Goal: Task Accomplishment & Management: Manage account settings

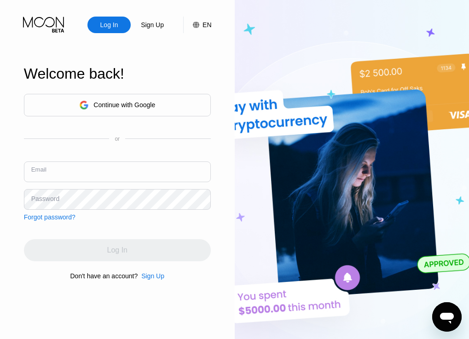
click at [152, 175] on input "text" at bounding box center [117, 171] width 187 height 21
paste input "[EMAIL_ADDRESS][DOMAIN_NAME]"
type input "[EMAIL_ADDRESS][DOMAIN_NAME]"
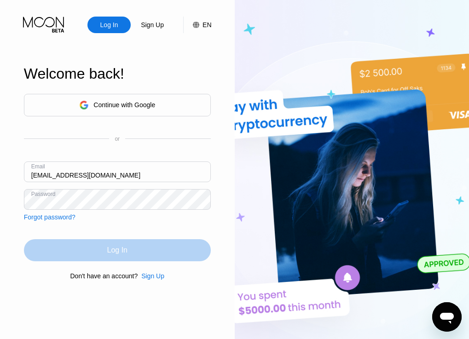
click at [114, 253] on div "Log In" at bounding box center [117, 250] width 20 height 9
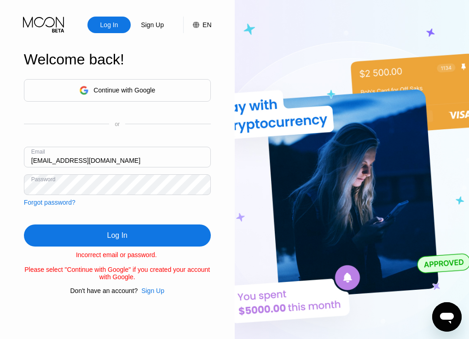
click at [49, 201] on div "Forgot password?" at bounding box center [50, 202] width 52 height 7
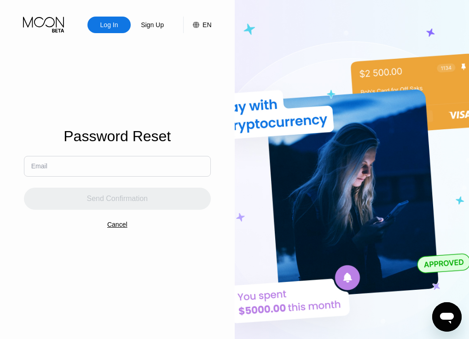
click at [106, 172] on input "text" at bounding box center [117, 166] width 187 height 21
paste input "susanwellspring@proton.me"
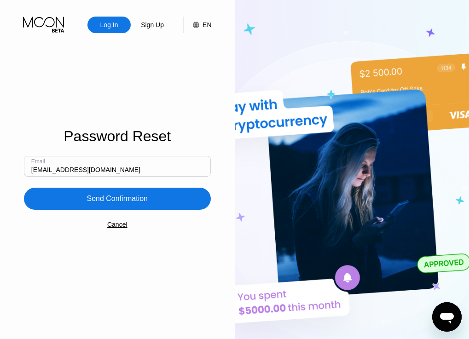
type input "susanwellspring@proton.me"
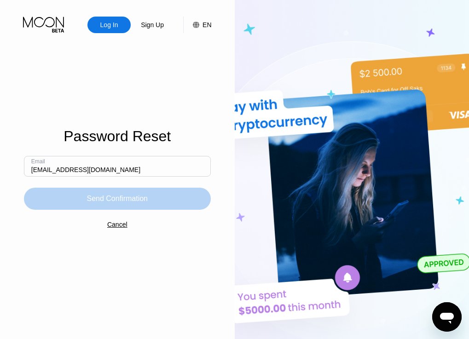
click at [109, 201] on div "Send Confirmation" at bounding box center [116, 198] width 61 height 9
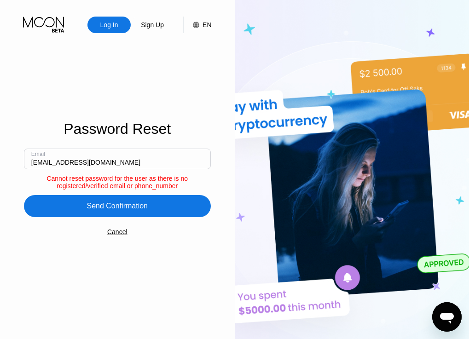
click at [120, 164] on input "susanwellspring@proton.me" at bounding box center [117, 159] width 187 height 21
click at [118, 25] on div "Log In" at bounding box center [109, 24] width 20 height 9
click at [116, 236] on div "Cancel" at bounding box center [117, 231] width 20 height 7
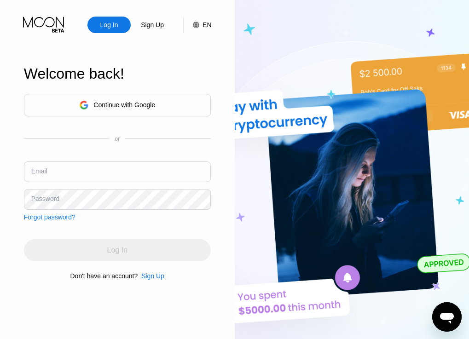
click at [104, 175] on input "text" at bounding box center [117, 171] width 187 height 21
paste input "susanwellspring@proton.me"
type input "susanwellspring@proton.me"
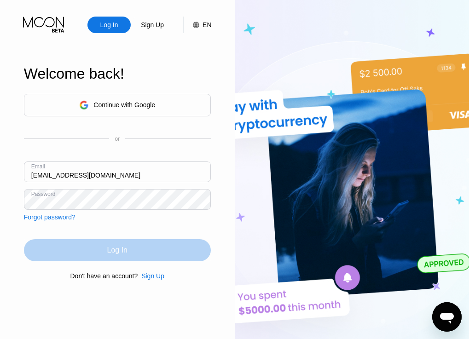
click at [113, 254] on div "Log In" at bounding box center [117, 250] width 20 height 9
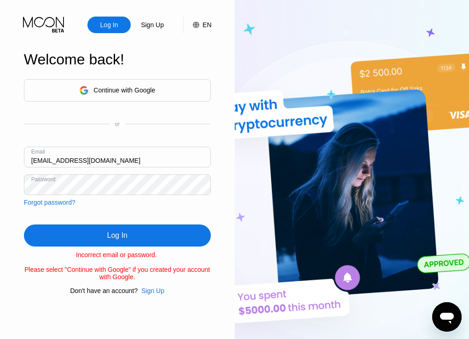
click at [50, 201] on div "Forgot password?" at bounding box center [50, 202] width 52 height 7
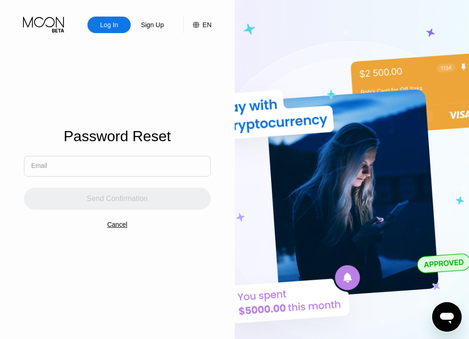
click at [35, 171] on input "text" at bounding box center [117, 166] width 187 height 21
paste input "susanwellspring@proton.me"
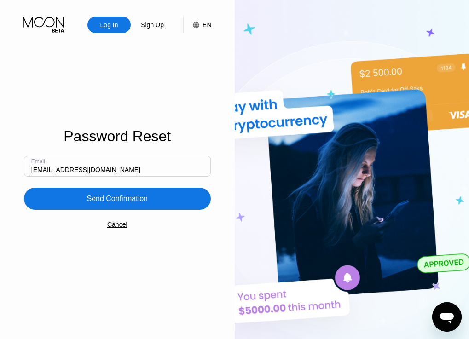
type input "susanwellspring@proton.me"
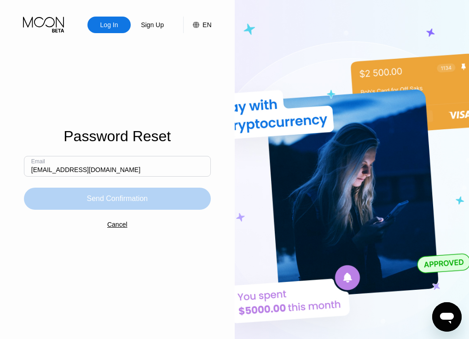
click at [111, 197] on div "Send Confirmation" at bounding box center [116, 198] width 61 height 9
